Goal: Check status: Check status

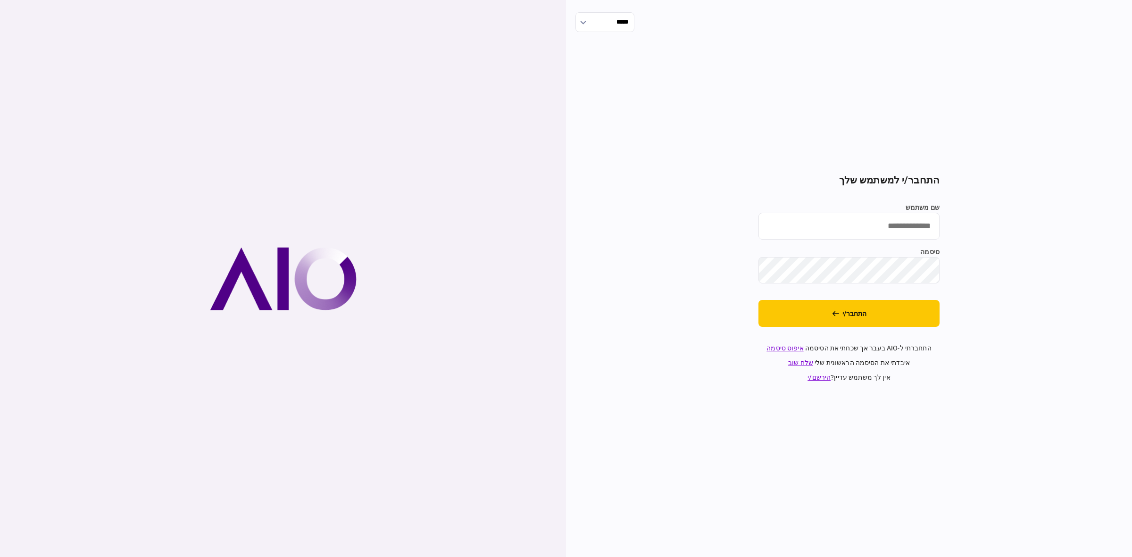
type input "**********"
click at [800, 317] on button "התחבר/י" at bounding box center [849, 313] width 181 height 27
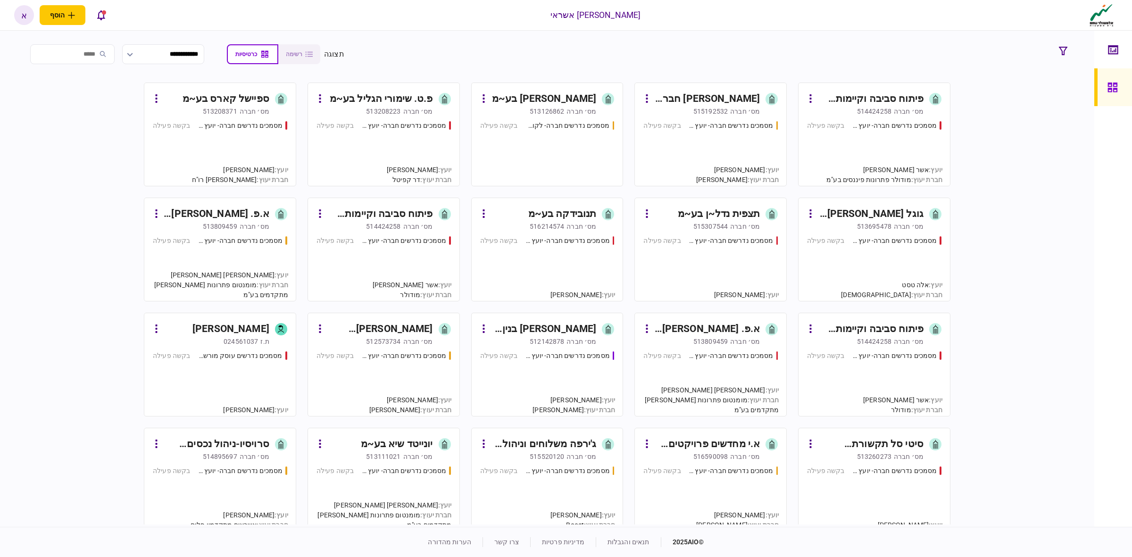
click at [589, 147] on div "מסמכים נדרשים חברה- לקוח קצה - ישיר בקשה פעילה" at bounding box center [547, 149] width 134 height 57
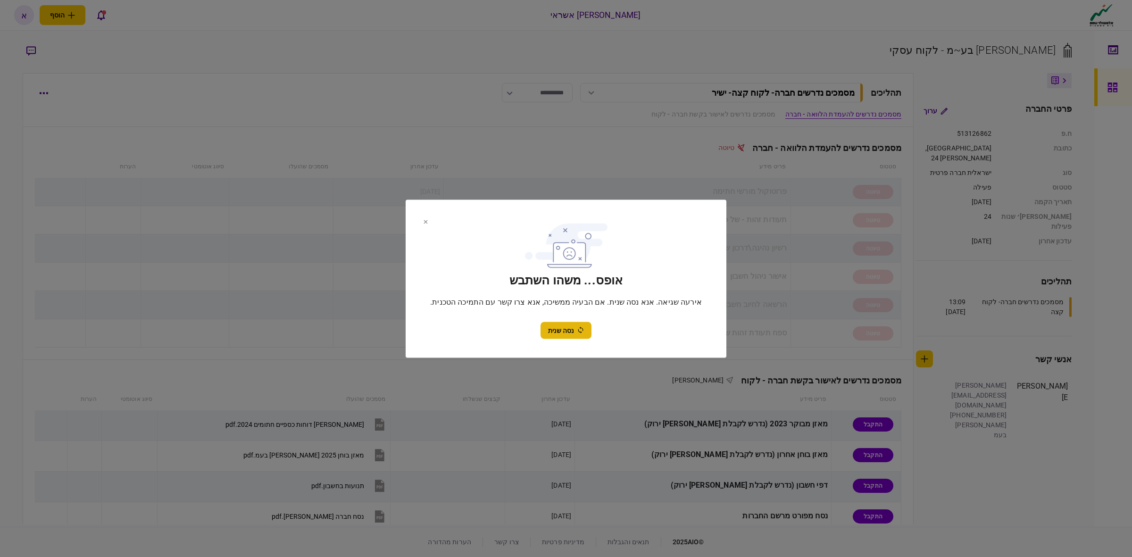
click at [566, 333] on button "נסה שנית" at bounding box center [566, 330] width 51 height 17
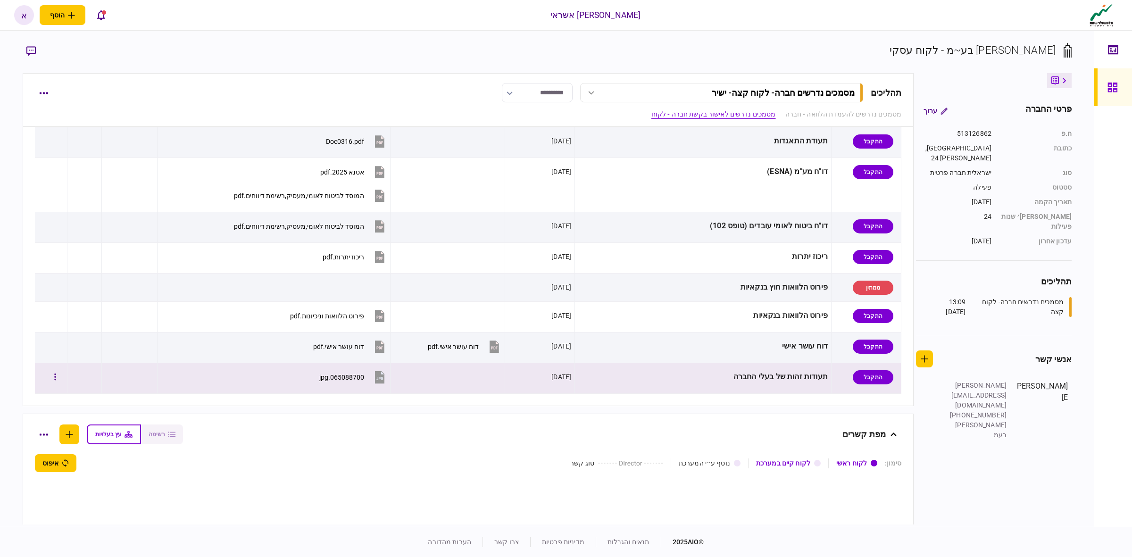
scroll to position [413, 0]
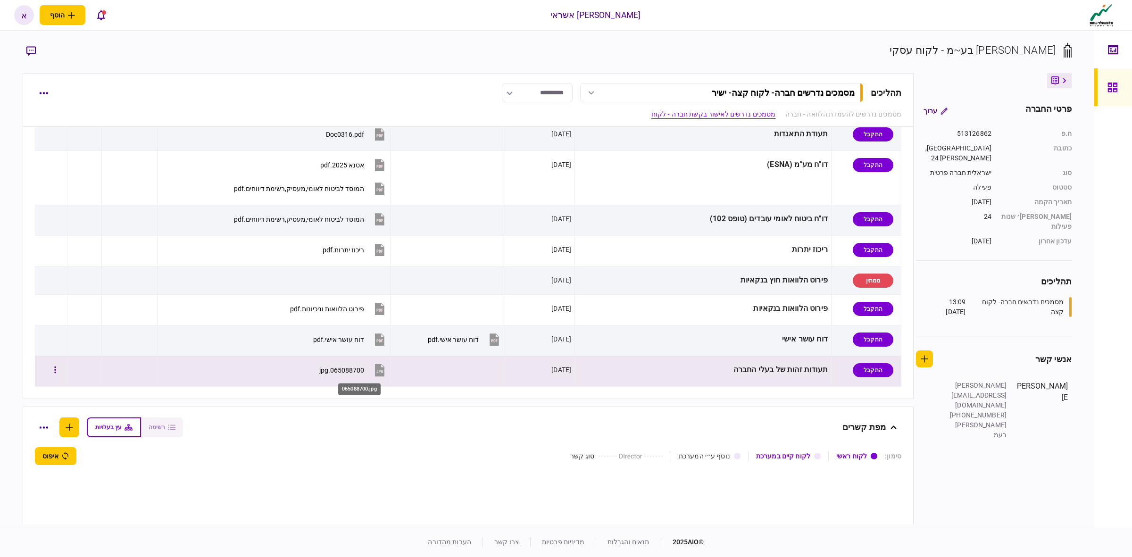
click at [364, 372] on div "065088700.jpg" at bounding box center [341, 371] width 45 height 8
